Goal: Task Accomplishment & Management: Manage account settings

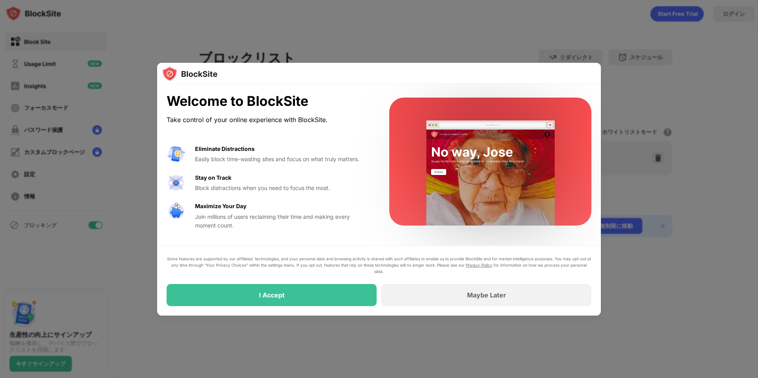
click at [477, 31] on div at bounding box center [379, 189] width 758 height 378
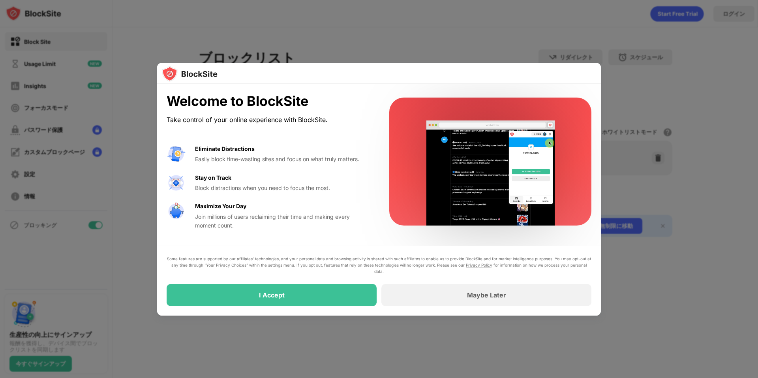
click at [354, 344] on div at bounding box center [379, 189] width 758 height 378
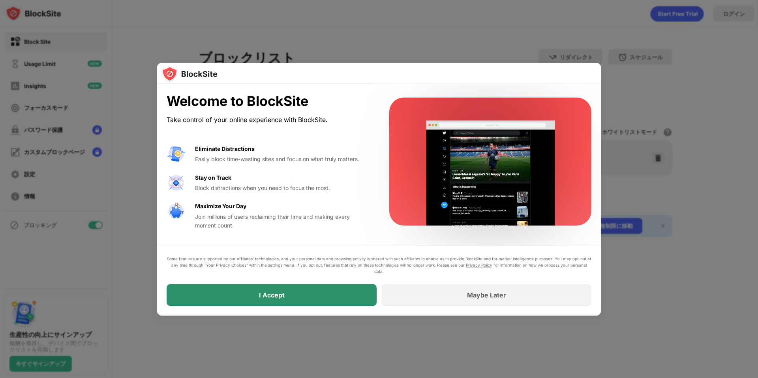
click at [336, 304] on div "I Accept" at bounding box center [272, 295] width 210 height 22
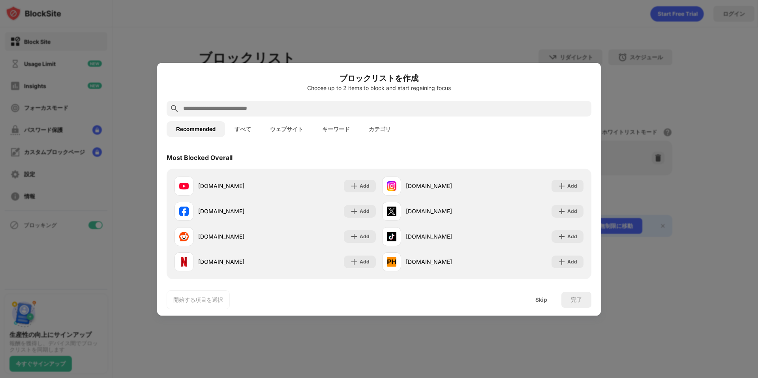
click at [345, 336] on div at bounding box center [379, 189] width 758 height 378
click at [345, 335] on div at bounding box center [379, 189] width 758 height 378
click at [550, 299] on div "Skip" at bounding box center [541, 300] width 31 height 16
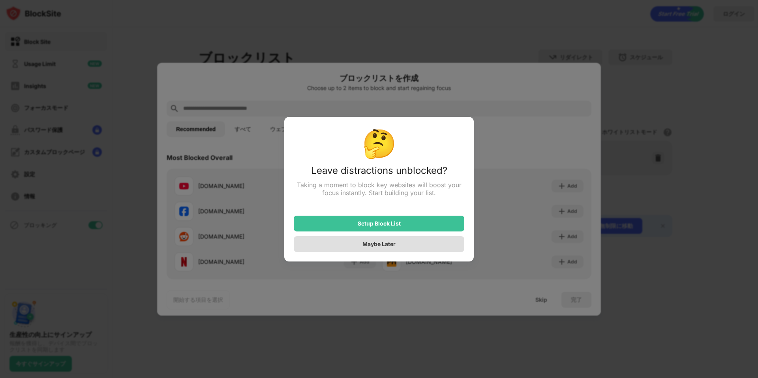
click at [413, 243] on div "Maybe Later" at bounding box center [379, 244] width 171 height 16
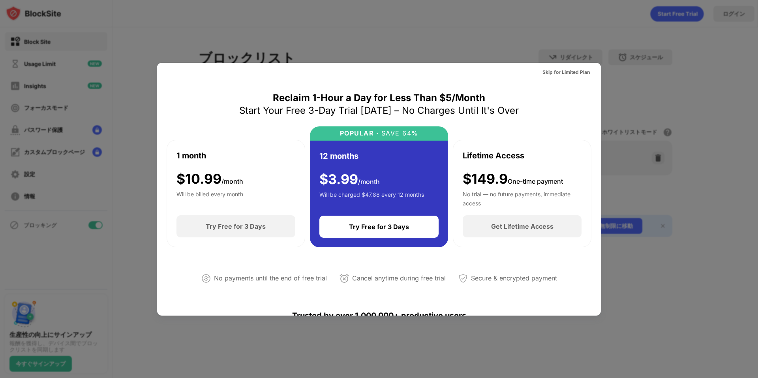
click at [372, 339] on div at bounding box center [379, 189] width 758 height 378
drag, startPoint x: 449, startPoint y: 36, endPoint x: 477, endPoint y: 43, distance: 29.2
click at [449, 36] on div at bounding box center [379, 189] width 758 height 378
click at [542, 68] on div "Skip for Limited Plan" at bounding box center [565, 72] width 47 height 8
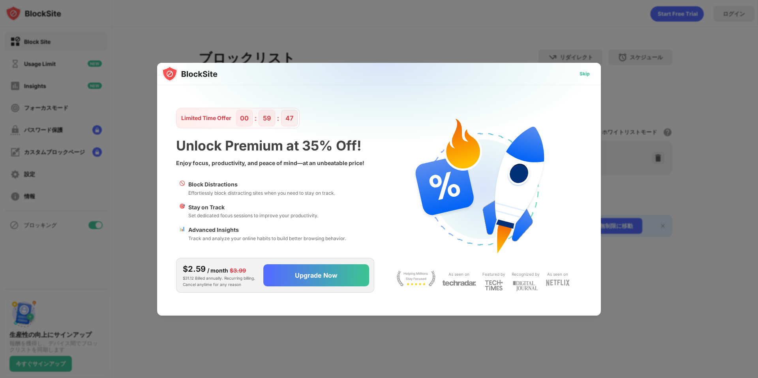
click at [580, 74] on div "Skip" at bounding box center [585, 74] width 10 height 8
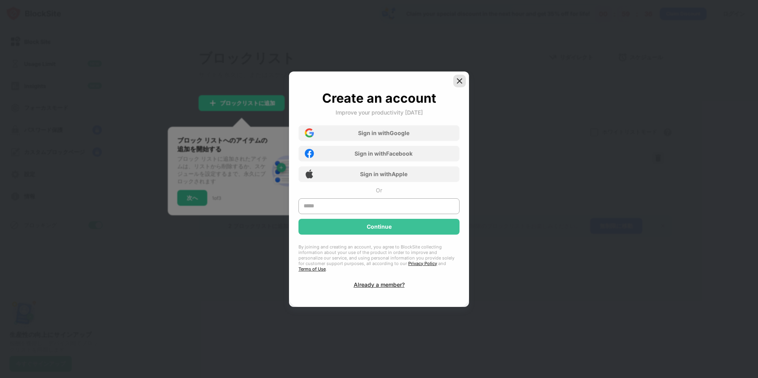
click at [459, 77] on div at bounding box center [459, 81] width 13 height 13
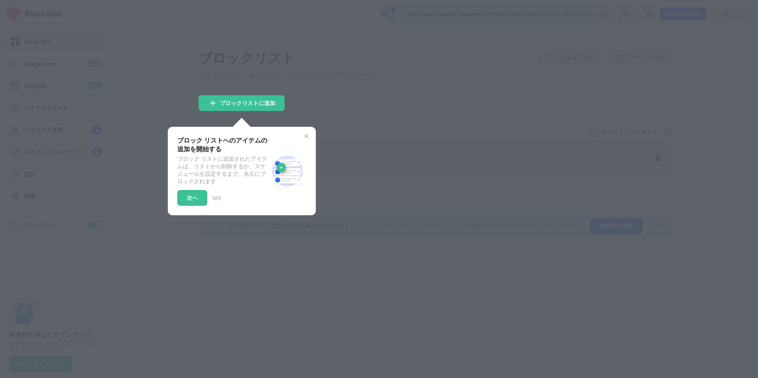
click at [399, 98] on div at bounding box center [379, 189] width 758 height 378
click at [309, 139] on img at bounding box center [306, 136] width 6 height 6
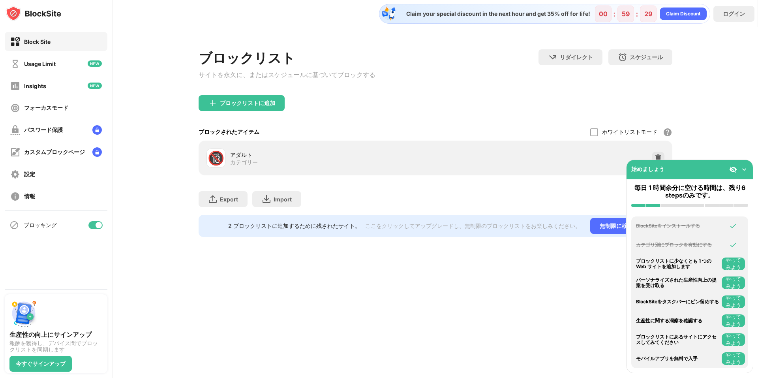
click at [747, 169] on img at bounding box center [744, 169] width 8 height 8
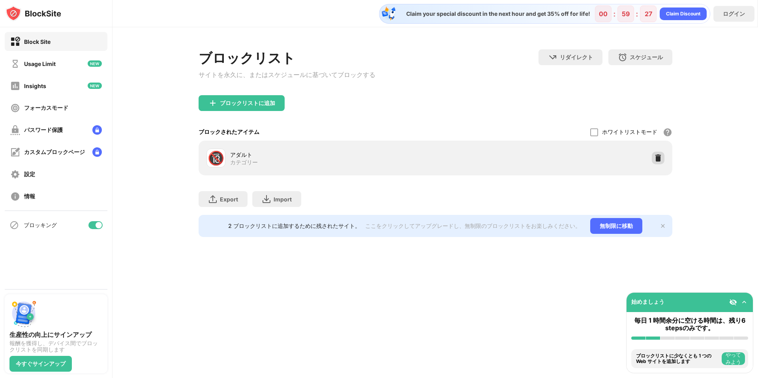
click at [656, 164] on div at bounding box center [658, 158] width 13 height 13
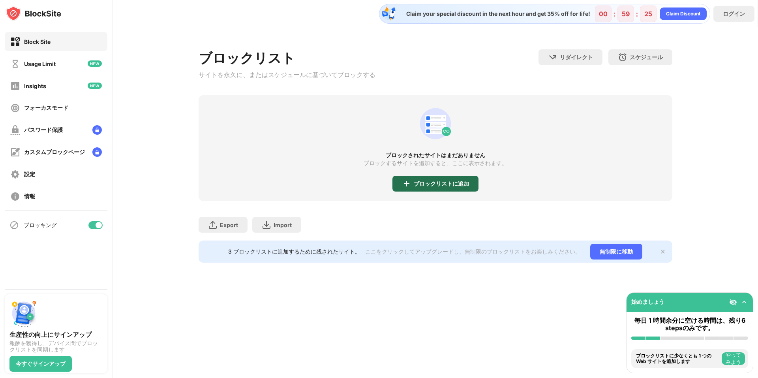
click at [442, 184] on div "ブロックリストに追加" at bounding box center [441, 183] width 55 height 6
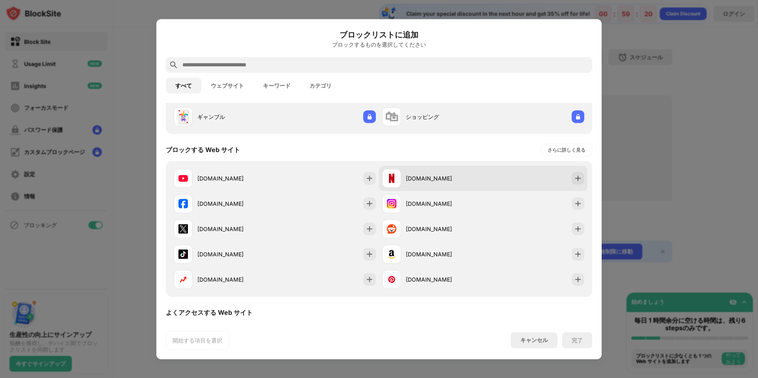
scroll to position [79, 0]
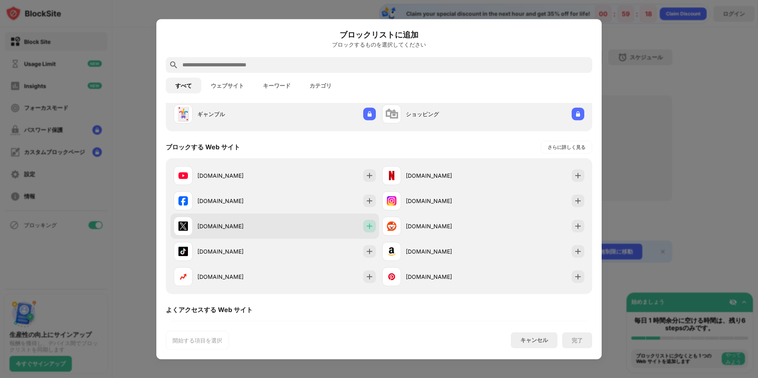
click at [369, 230] on div at bounding box center [369, 226] width 13 height 13
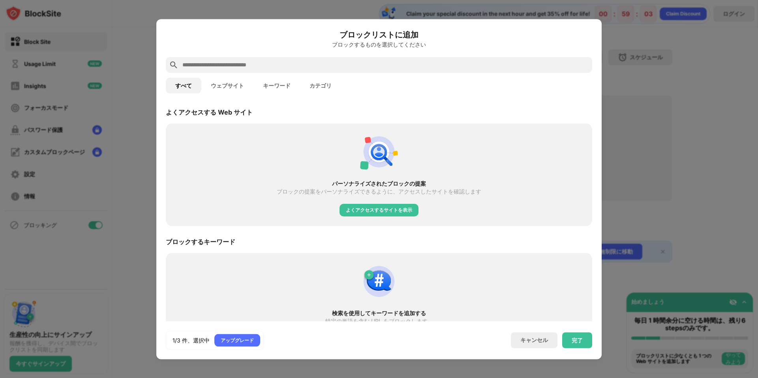
scroll to position [289, 0]
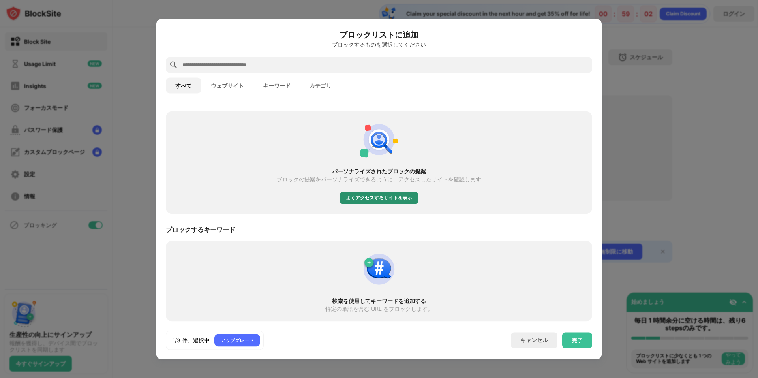
click at [371, 200] on div "よくアクセスするサイトを表示" at bounding box center [379, 198] width 66 height 8
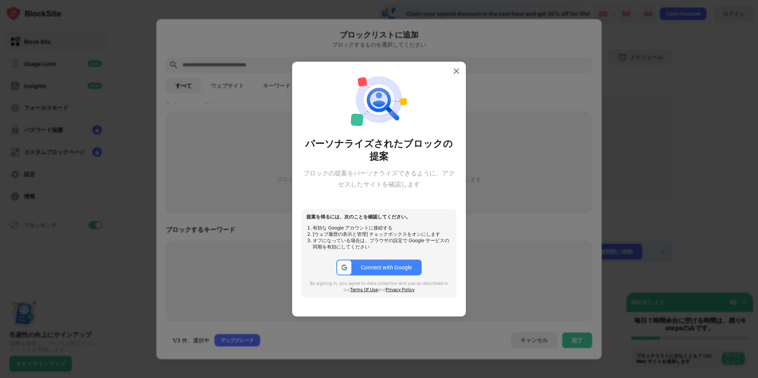
click at [517, 208] on div at bounding box center [379, 189] width 758 height 378
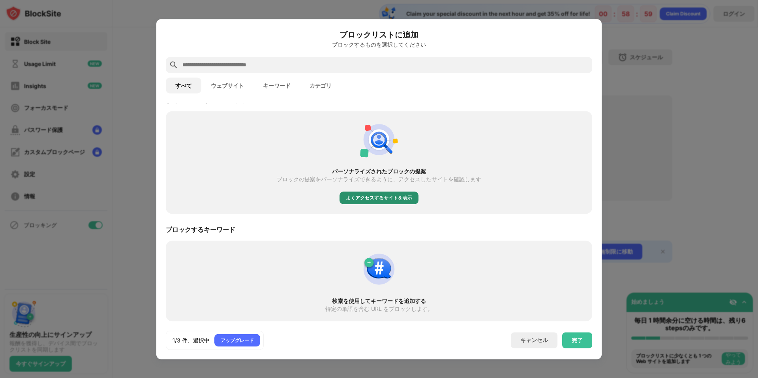
click at [387, 197] on div "よくアクセスするサイトを表示" at bounding box center [379, 198] width 66 height 8
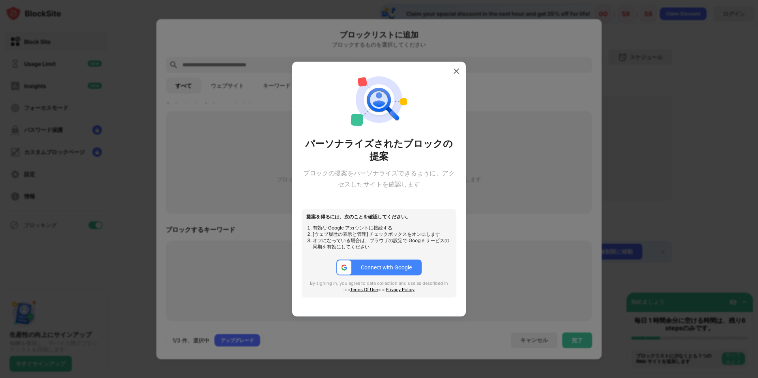
click at [383, 263] on button "Connect with Google" at bounding box center [378, 267] width 85 height 16
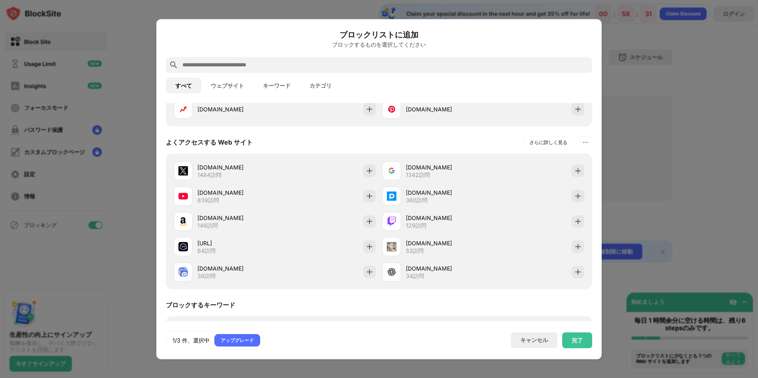
scroll to position [249, 0]
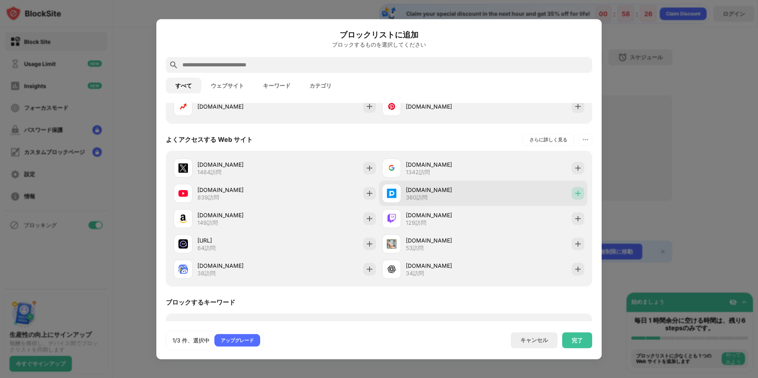
click at [574, 193] on img at bounding box center [578, 193] width 8 height 8
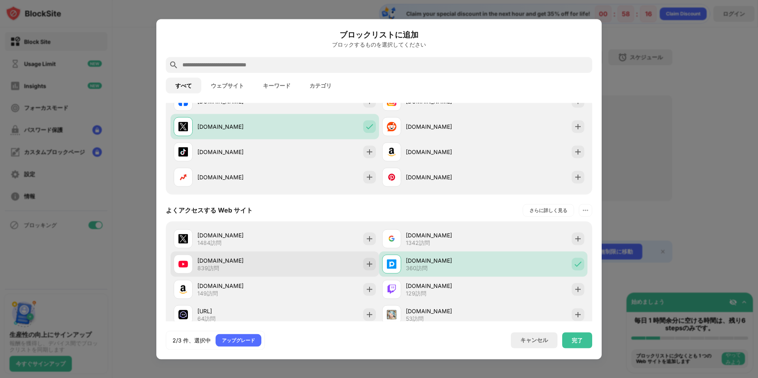
scroll to position [170, 0]
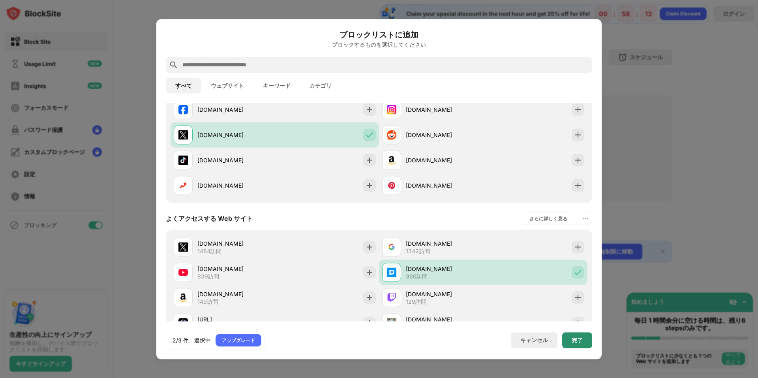
click at [576, 339] on div "完了" at bounding box center [577, 340] width 11 height 6
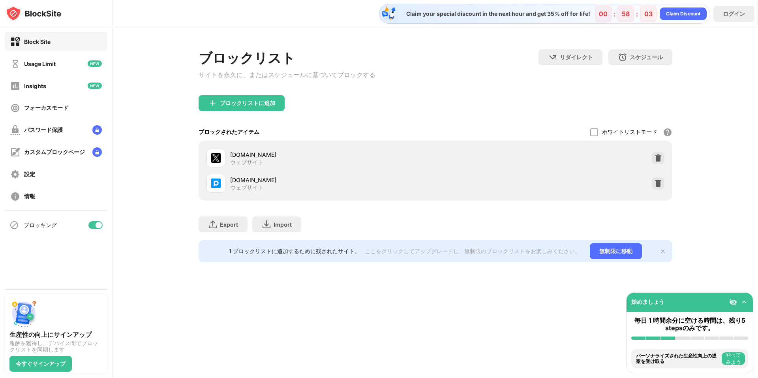
click at [458, 291] on div "Claim your special discount in the next hour and get 35% off for life! 00 : 58 …" at bounding box center [436, 189] width 646 height 378
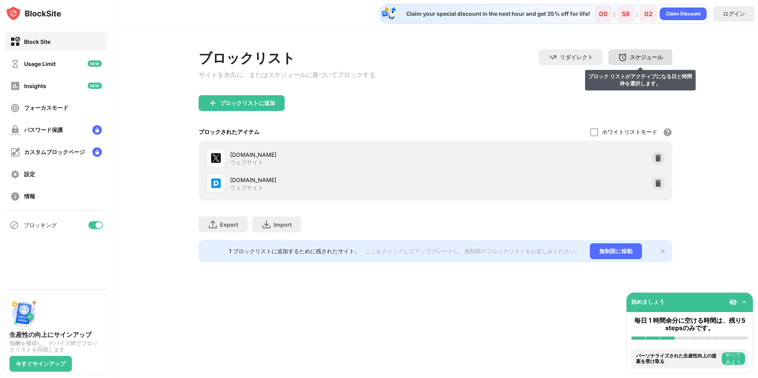
click at [616, 56] on div "スケジュール ブロック リストがアクティブになる日と時間枠を選択します。" at bounding box center [640, 57] width 64 height 16
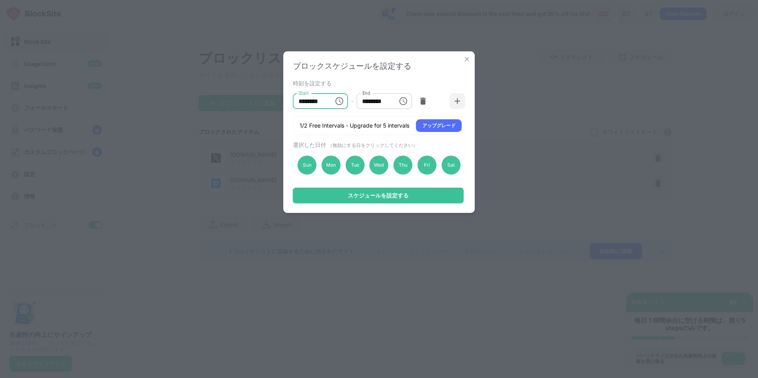
click at [326, 101] on input "********" at bounding box center [311, 101] width 36 height 16
click at [318, 102] on input "********" at bounding box center [311, 101] width 36 height 16
click at [305, 101] on input "********" at bounding box center [311, 101] width 36 height 16
click at [342, 99] on icon "Choose time, selected time is 10:00 AM" at bounding box center [339, 101] width 8 height 8
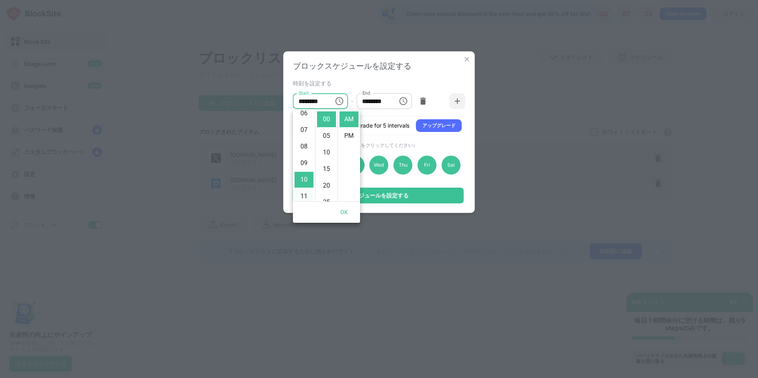
scroll to position [87, 0]
click at [301, 117] on li "05" at bounding box center [304, 115] width 19 height 16
type input "********"
click at [344, 213] on button "OK" at bounding box center [344, 212] width 25 height 15
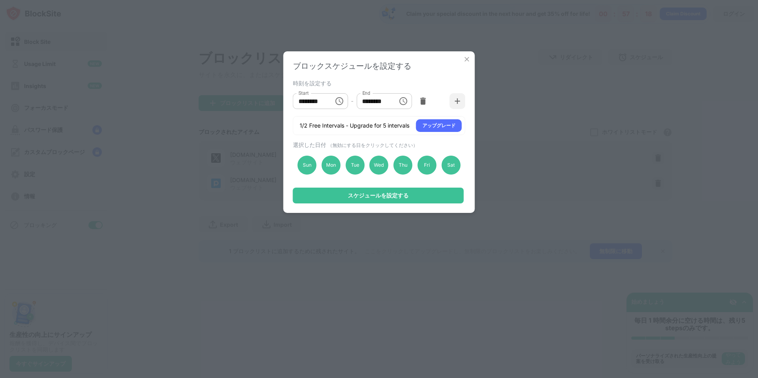
click at [402, 101] on icon "Choose time, selected time is 1:00 PM" at bounding box center [402, 100] width 9 height 9
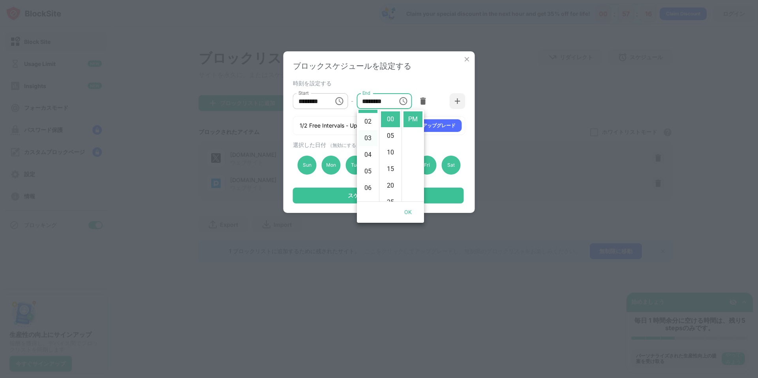
scroll to position [56, 0]
click at [364, 165] on li "04" at bounding box center [367, 169] width 19 height 16
type input "********"
click at [413, 213] on button "OK" at bounding box center [408, 212] width 25 height 15
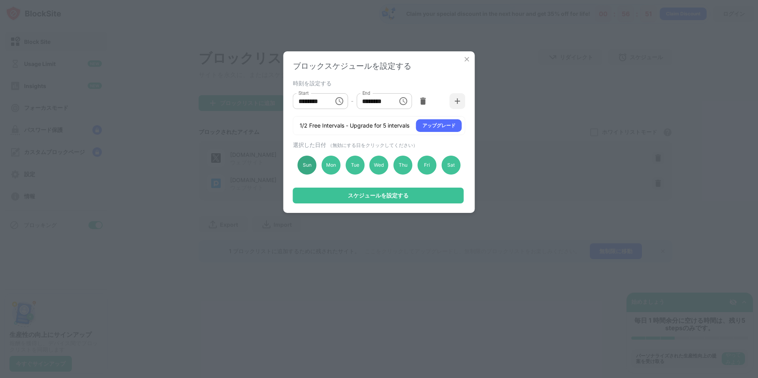
click at [312, 164] on div "Sun" at bounding box center [307, 165] width 19 height 19
click at [309, 168] on div "Sun" at bounding box center [307, 165] width 19 height 19
click at [379, 145] on span "（無効にする日をクリックしてください）" at bounding box center [373, 145] width 90 height 6
click at [396, 195] on div "スケジュールを設定する" at bounding box center [378, 195] width 61 height 6
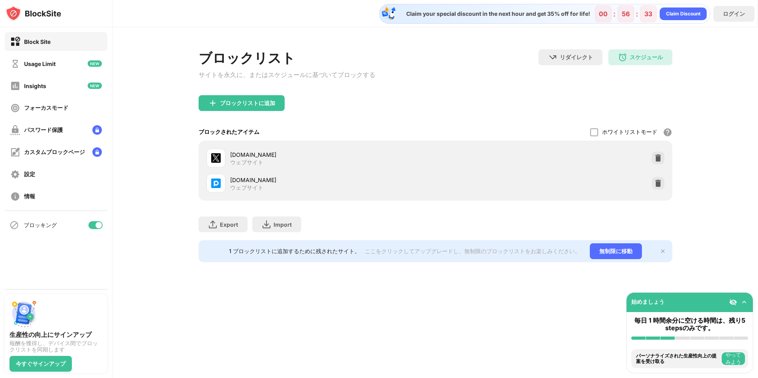
click at [408, 109] on div "ブロックリストに追加" at bounding box center [436, 109] width 474 height 28
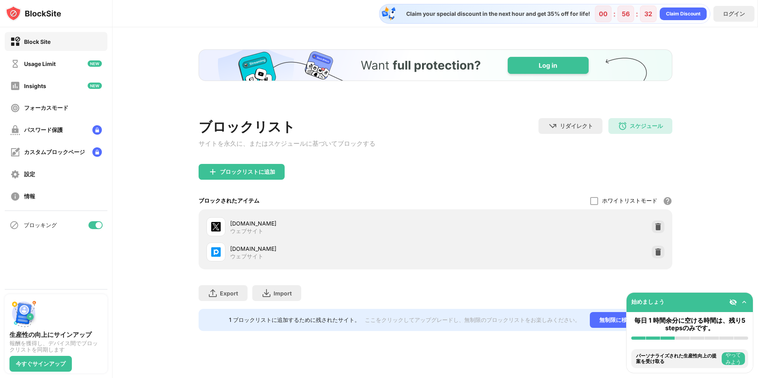
scroll to position [0, 0]
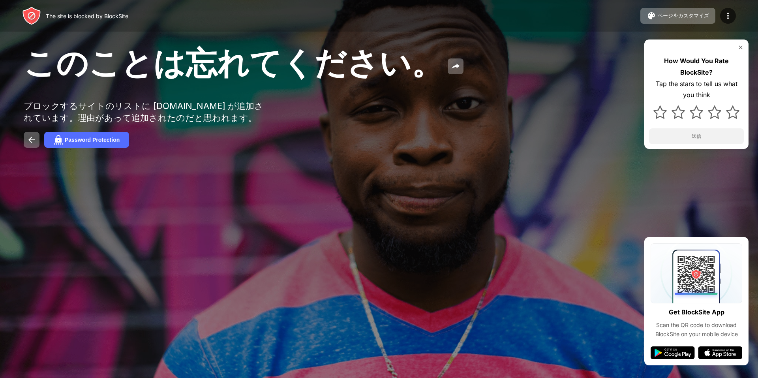
drag, startPoint x: 240, startPoint y: 66, endPoint x: 263, endPoint y: 47, distance: 30.0
